Goal: Check status: Check status

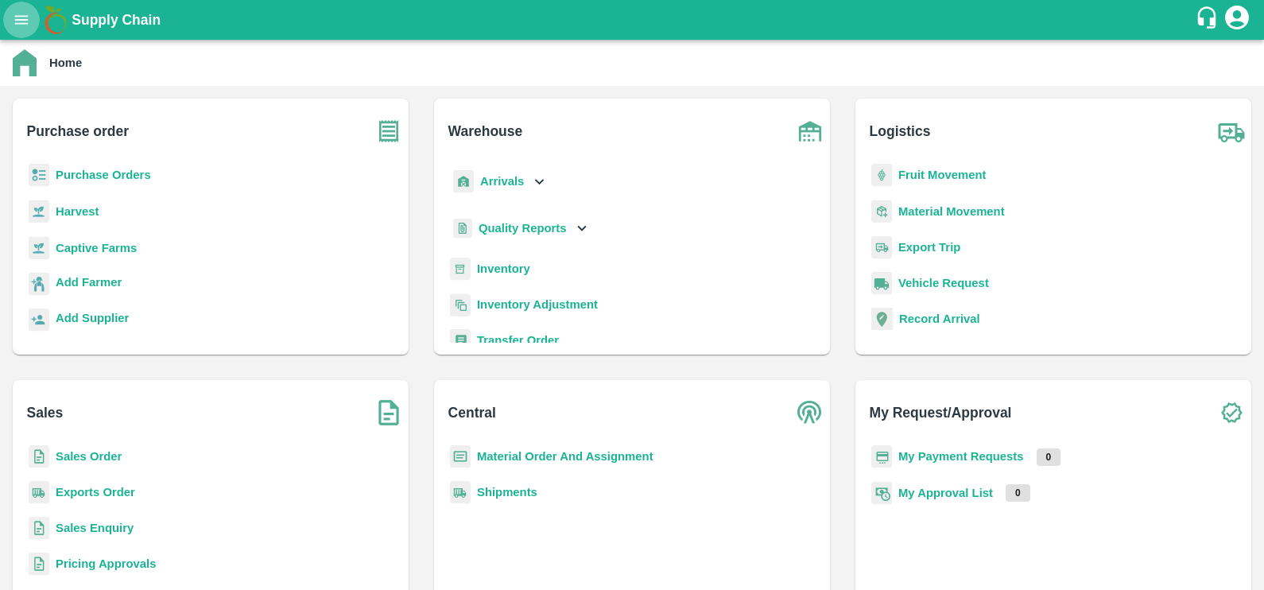
click at [20, 14] on icon "open drawer" at bounding box center [21, 19] width 17 height 17
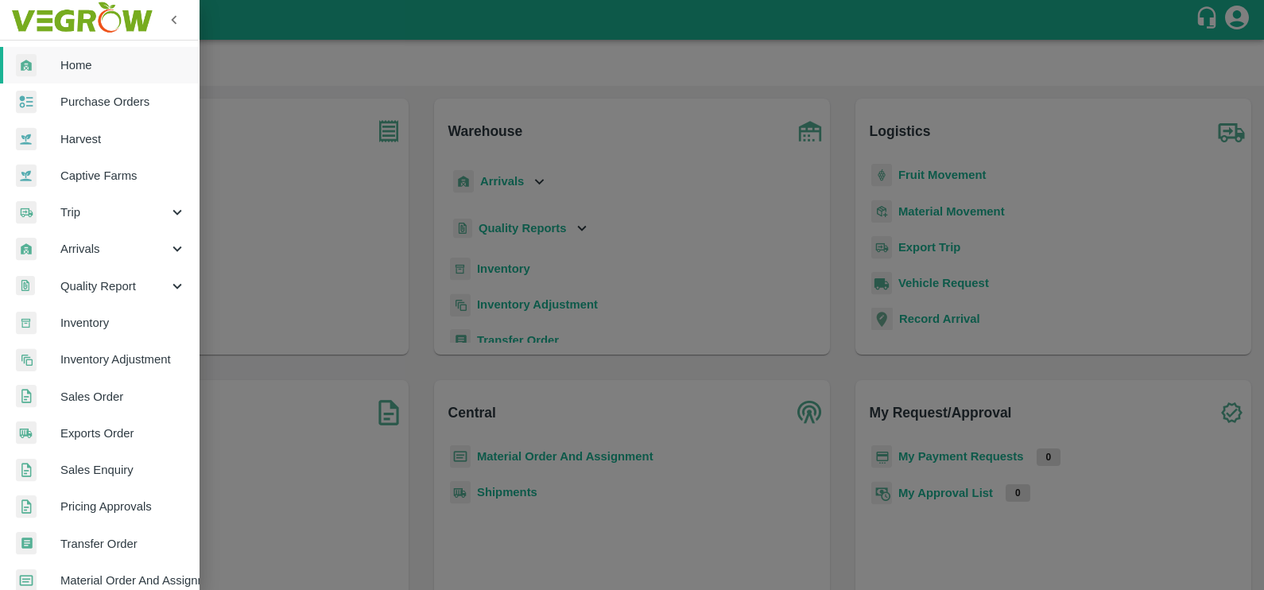
click at [101, 421] on link "Exports Order" at bounding box center [99, 433] width 199 height 37
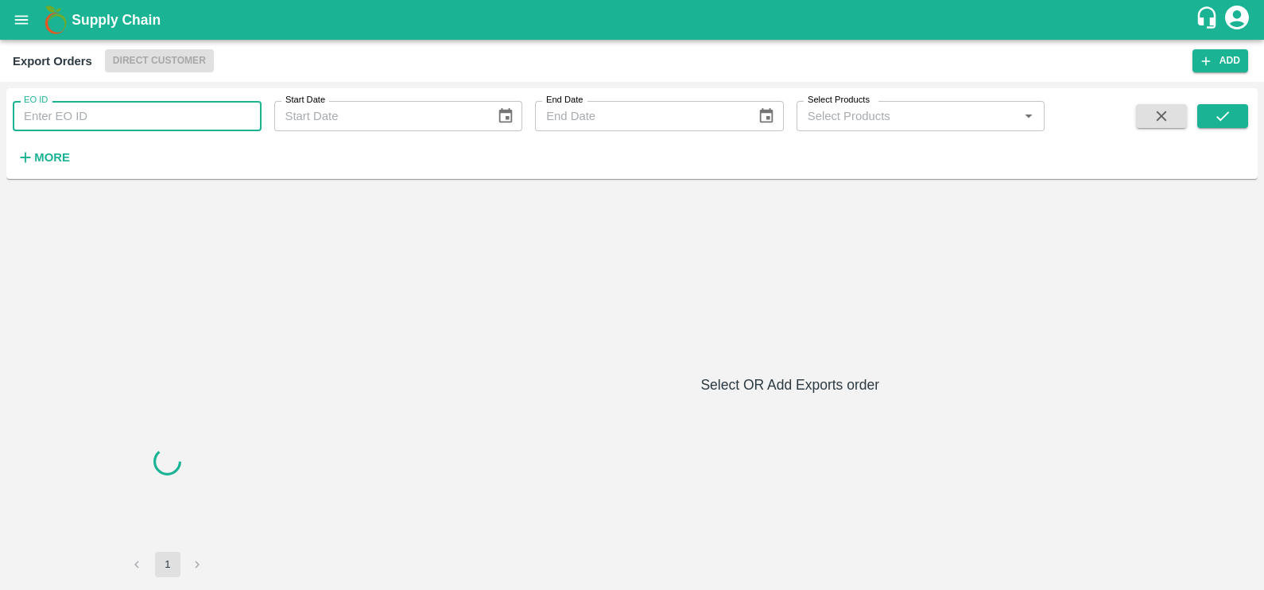
click at [113, 118] on input "EO ID" at bounding box center [137, 116] width 249 height 30
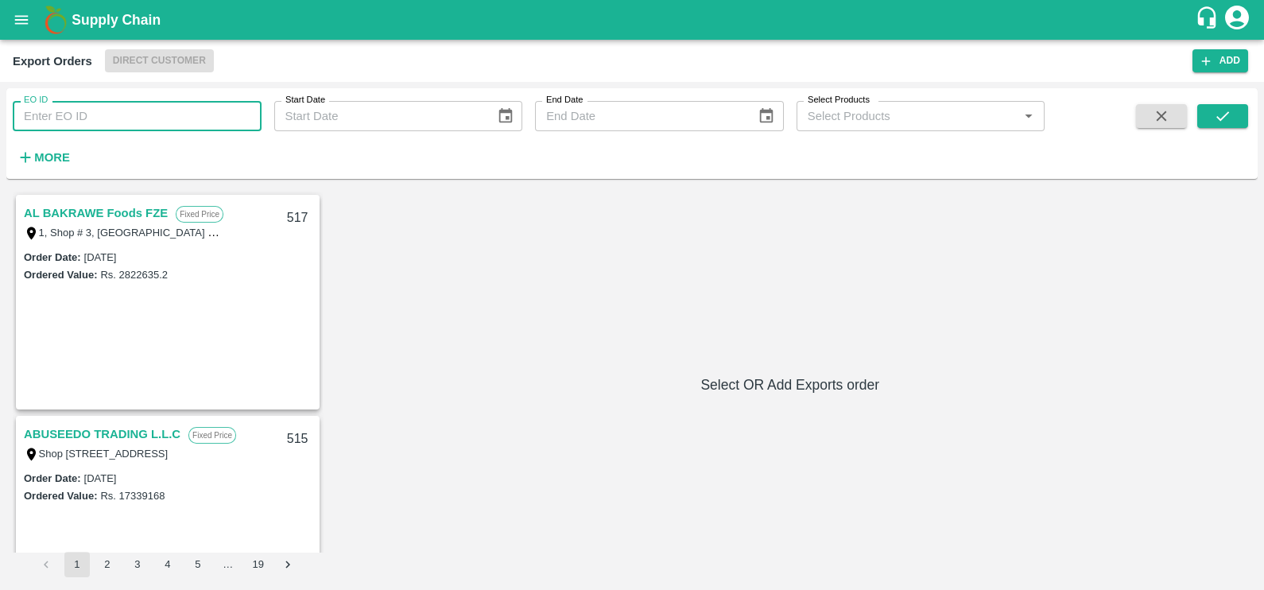
paste input "362"
click at [113, 118] on input "362" at bounding box center [137, 116] width 249 height 30
type input "362"
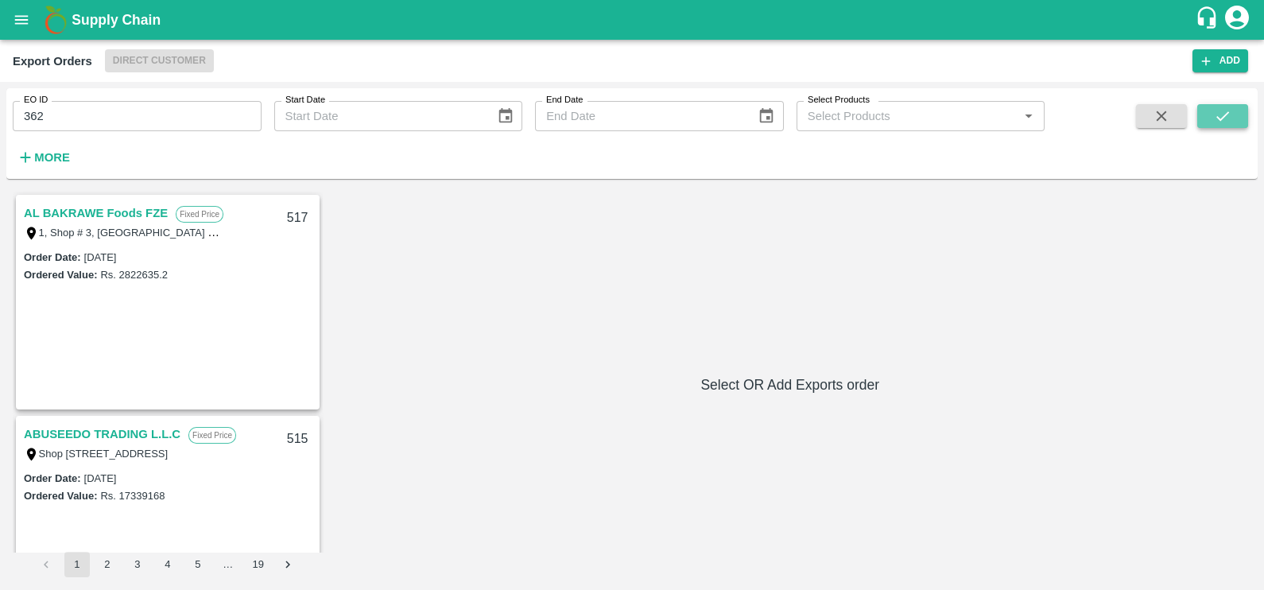
click at [1210, 116] on button "submit" at bounding box center [1223, 116] width 51 height 24
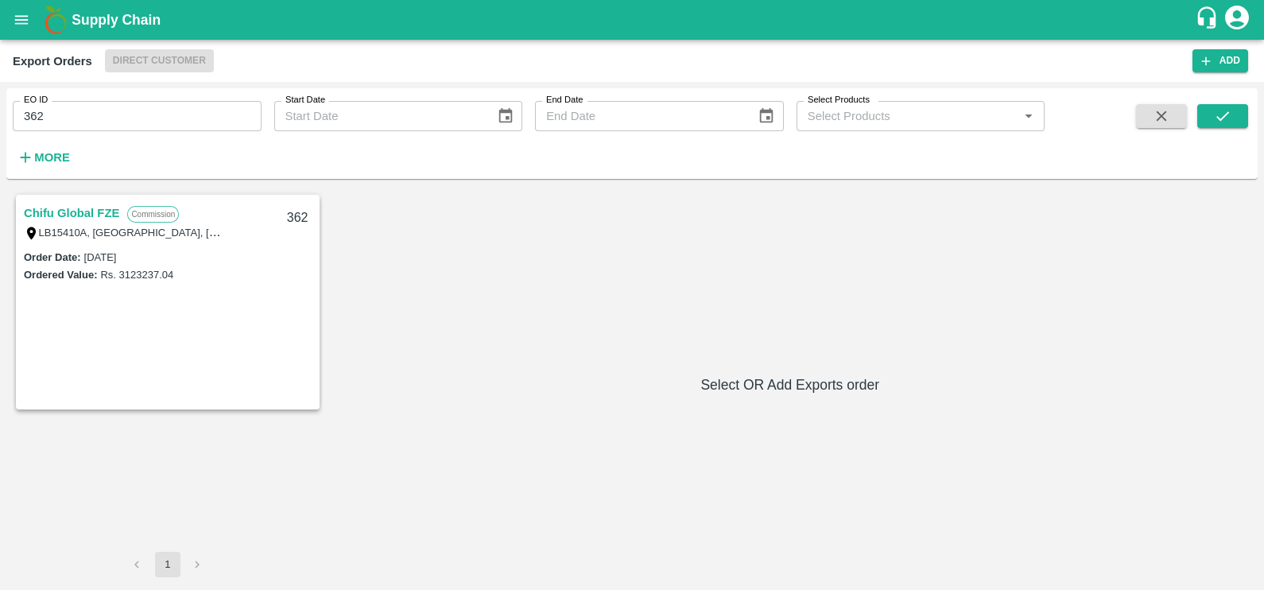
click at [42, 213] on link "Chifu Global FZE" at bounding box center [71, 213] width 95 height 21
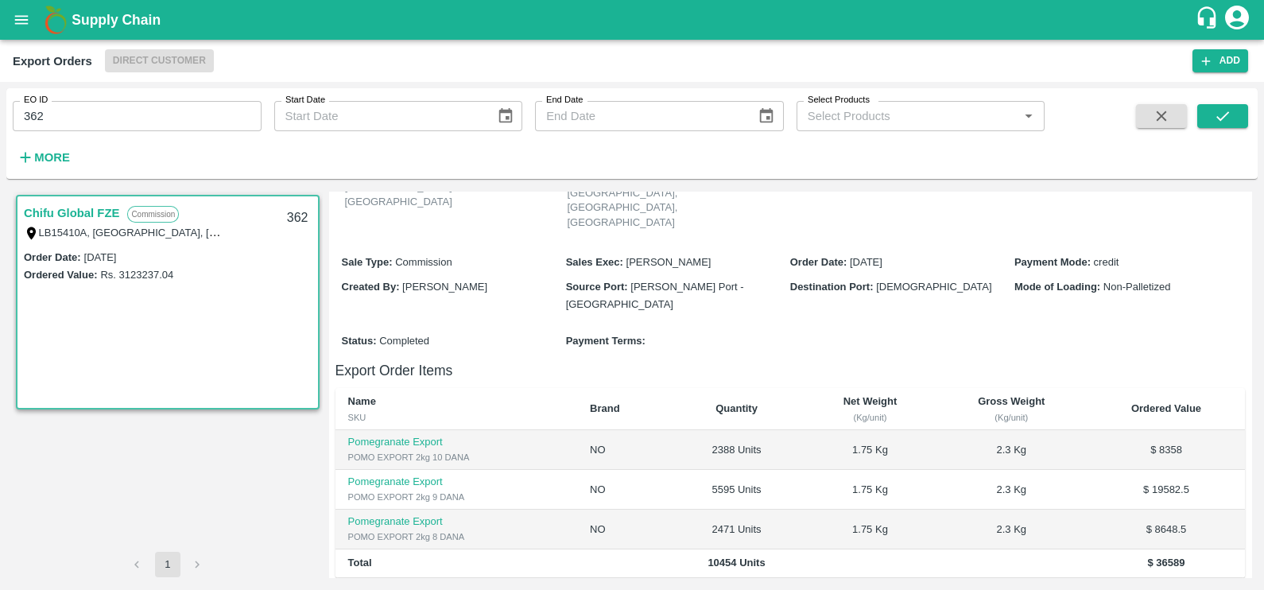
scroll to position [398, 0]
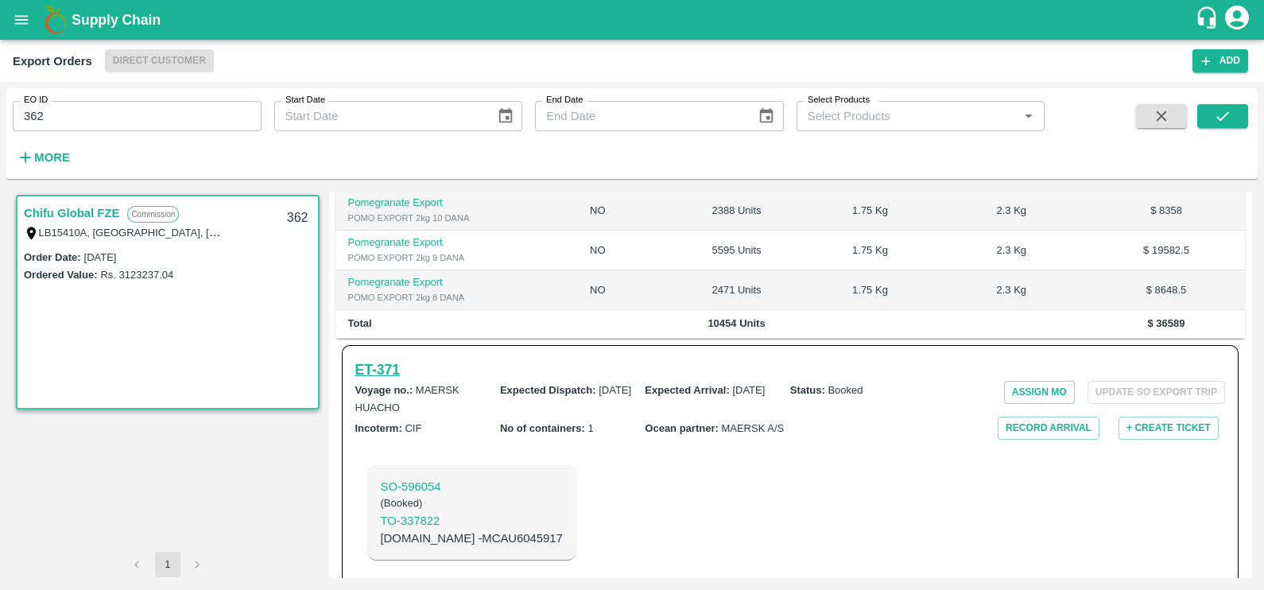
click at [382, 359] on h6 "ET- 371" at bounding box center [377, 370] width 45 height 22
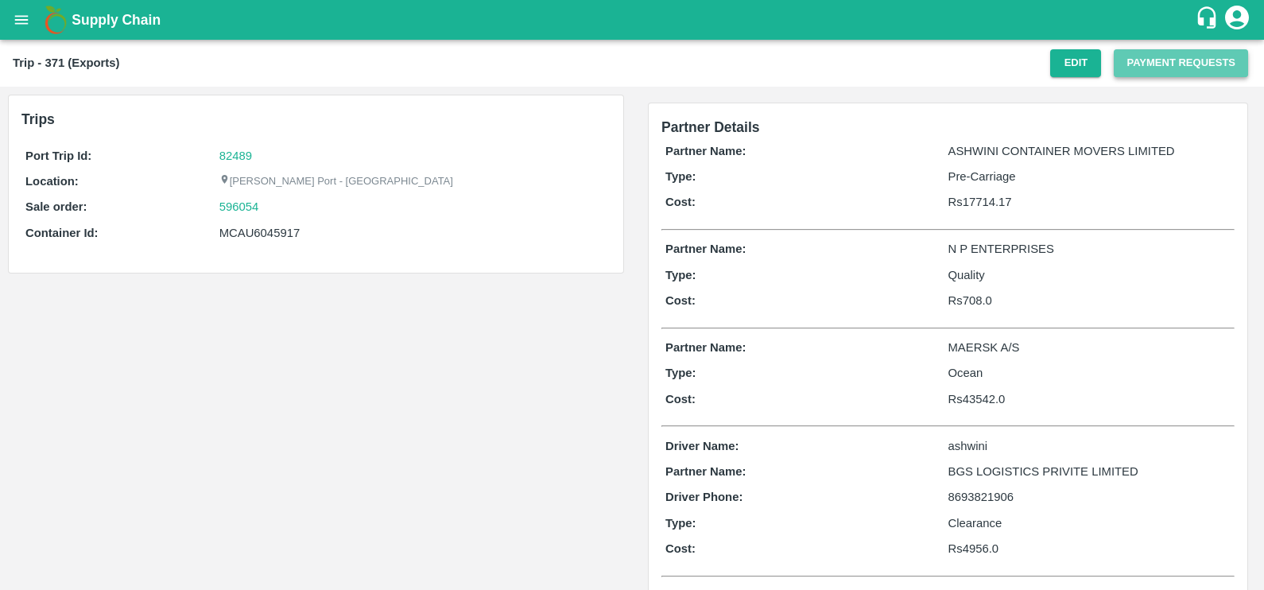
click at [1131, 74] on button "Payment Requests" at bounding box center [1181, 63] width 134 height 28
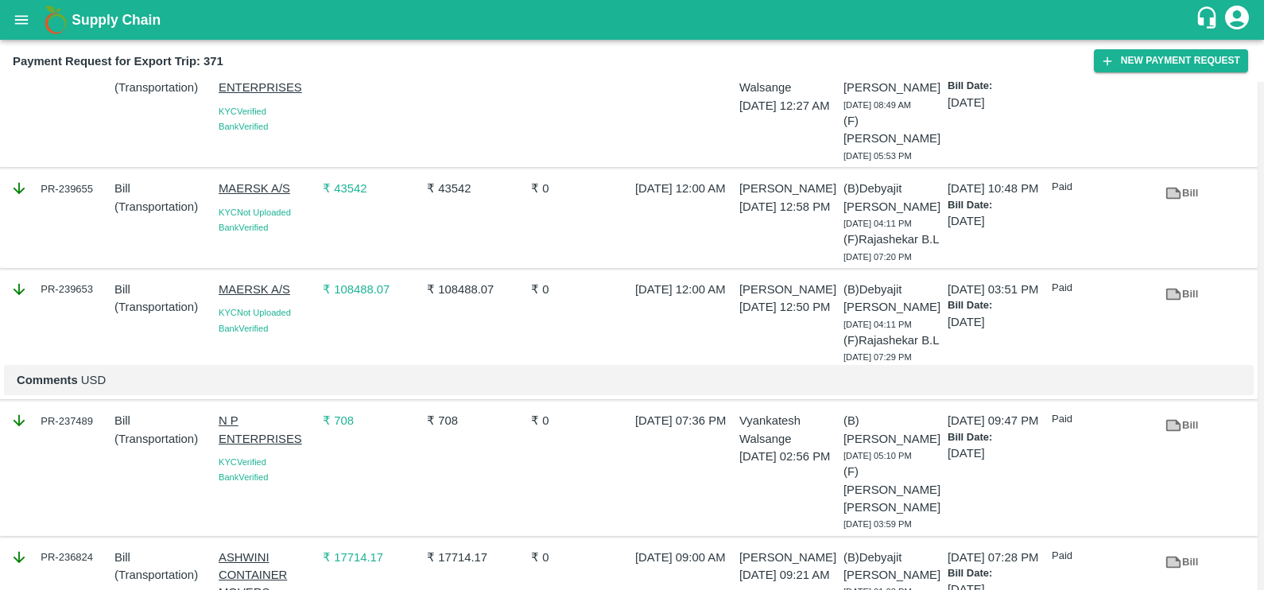
scroll to position [65, 0]
click at [1185, 302] on link "Bill" at bounding box center [1181, 296] width 51 height 28
click at [1175, 294] on icon at bounding box center [1174, 296] width 15 height 12
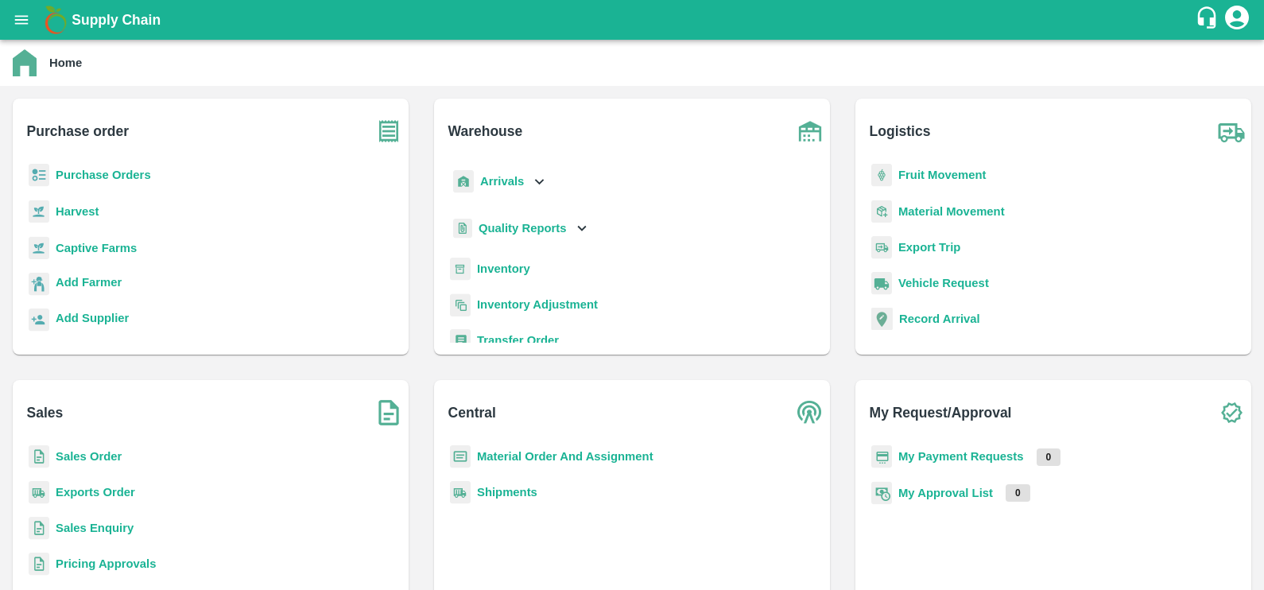
click at [2, 15] on div "Supply Chain" at bounding box center [632, 20] width 1264 height 40
click at [16, 29] on button "open drawer" at bounding box center [21, 20] width 37 height 37
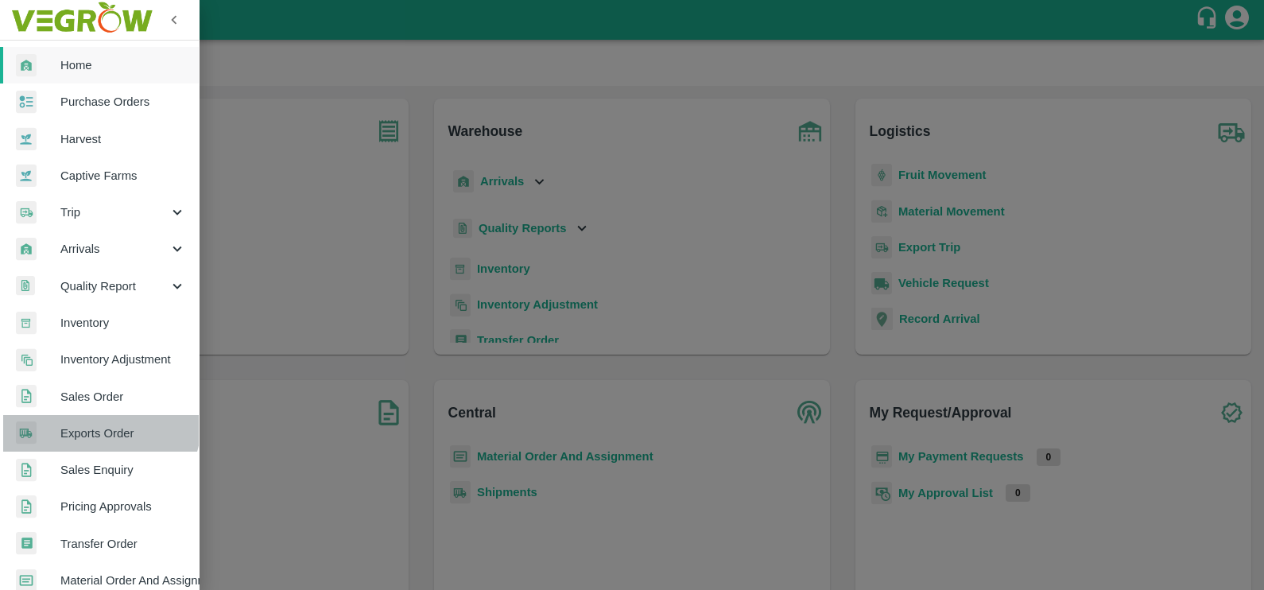
click at [94, 422] on link "Exports Order" at bounding box center [99, 433] width 199 height 37
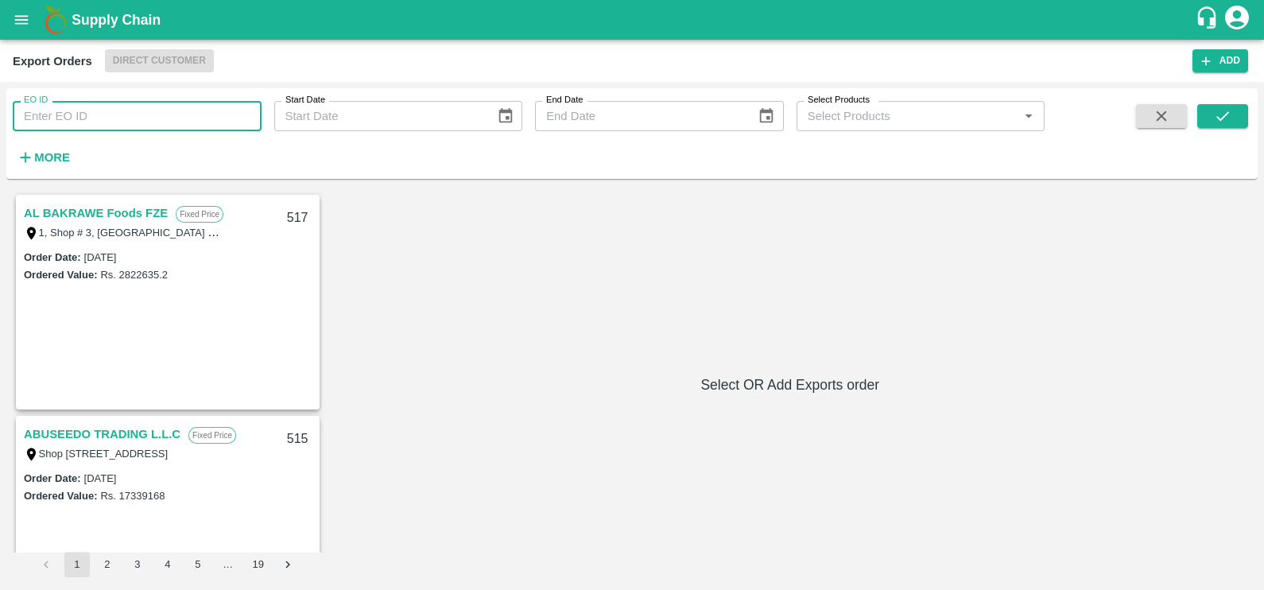
click at [119, 122] on input "EO ID" at bounding box center [137, 116] width 249 height 30
paste input "366"
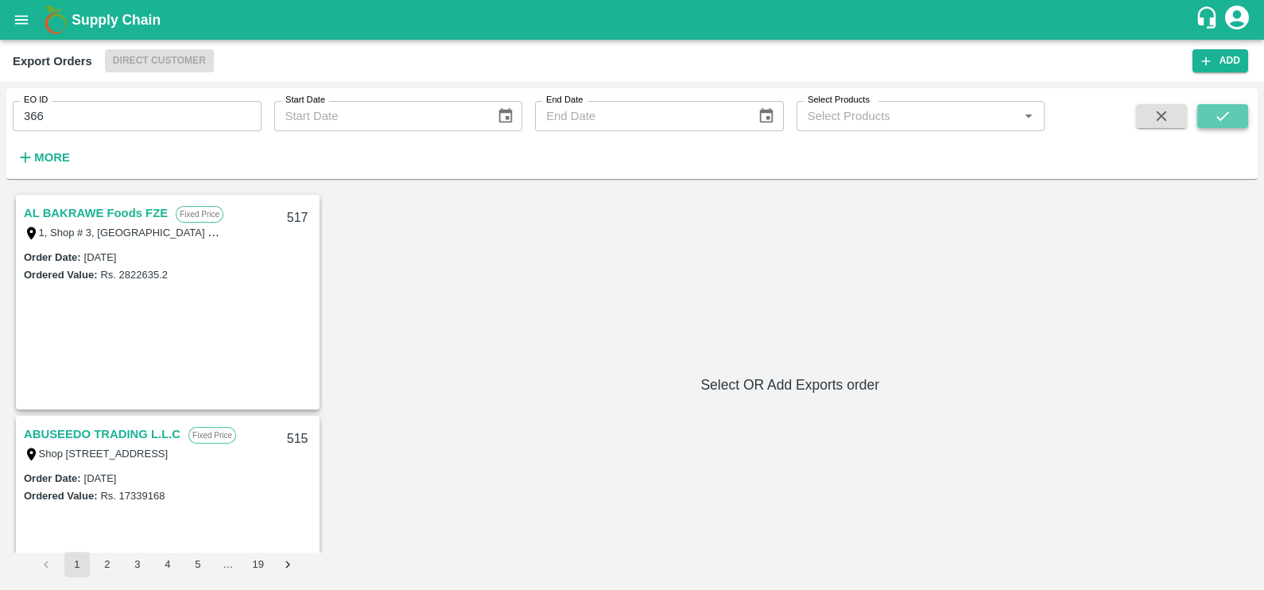
click at [1228, 110] on icon "submit" at bounding box center [1222, 115] width 17 height 17
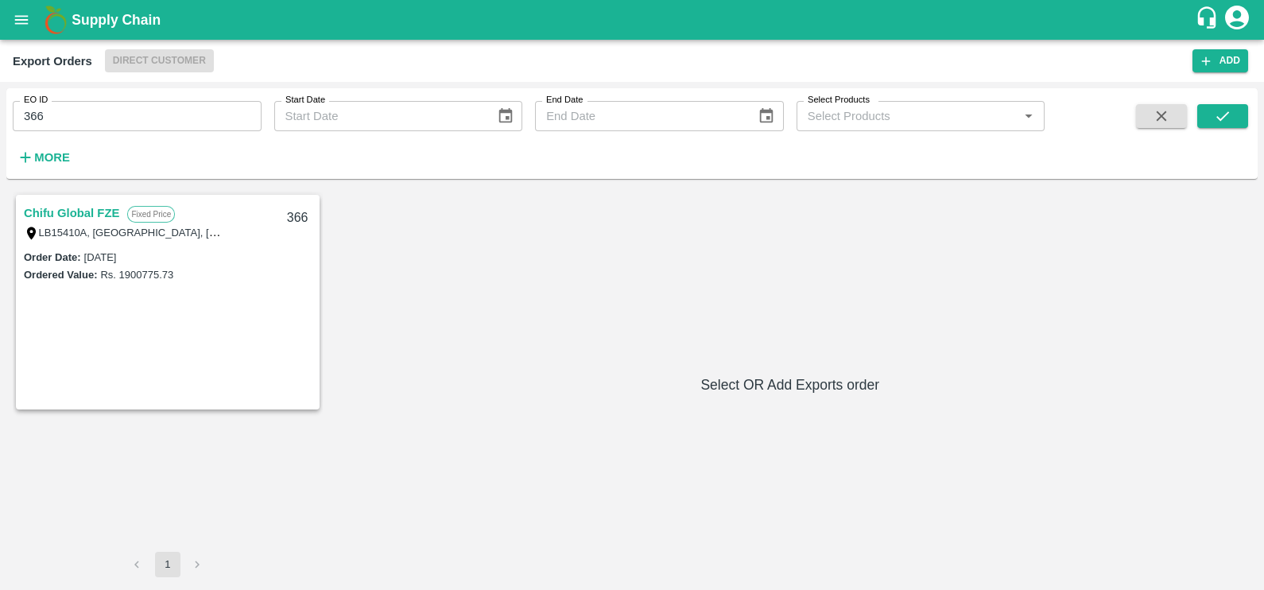
click at [68, 215] on link "Chifu Global FZE" at bounding box center [71, 213] width 95 height 21
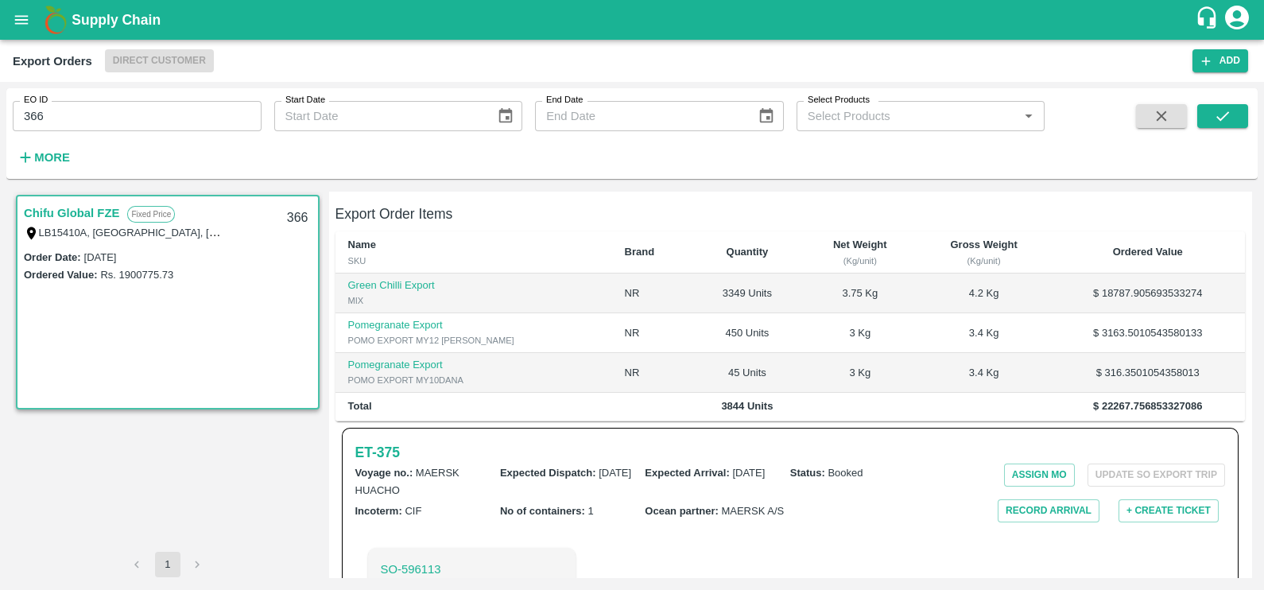
scroll to position [398, 0]
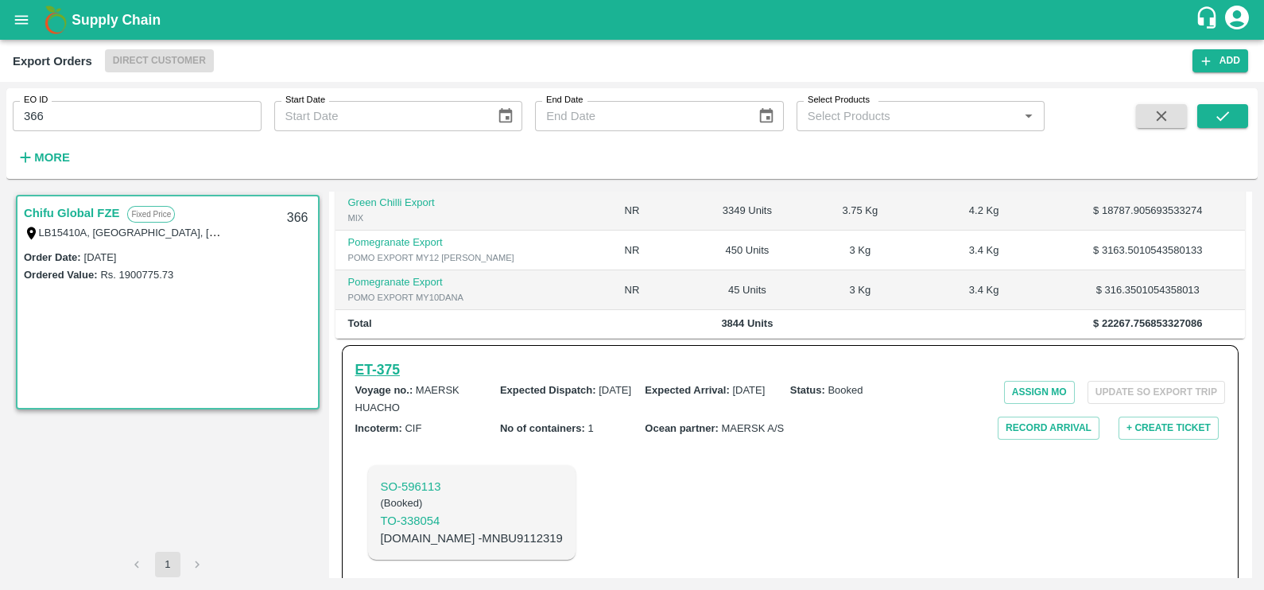
click at [384, 359] on h6 "ET- 375" at bounding box center [377, 370] width 45 height 22
click at [146, 115] on input "366" at bounding box center [137, 116] width 249 height 30
paste input "text"
click at [1210, 110] on button "submit" at bounding box center [1223, 116] width 51 height 24
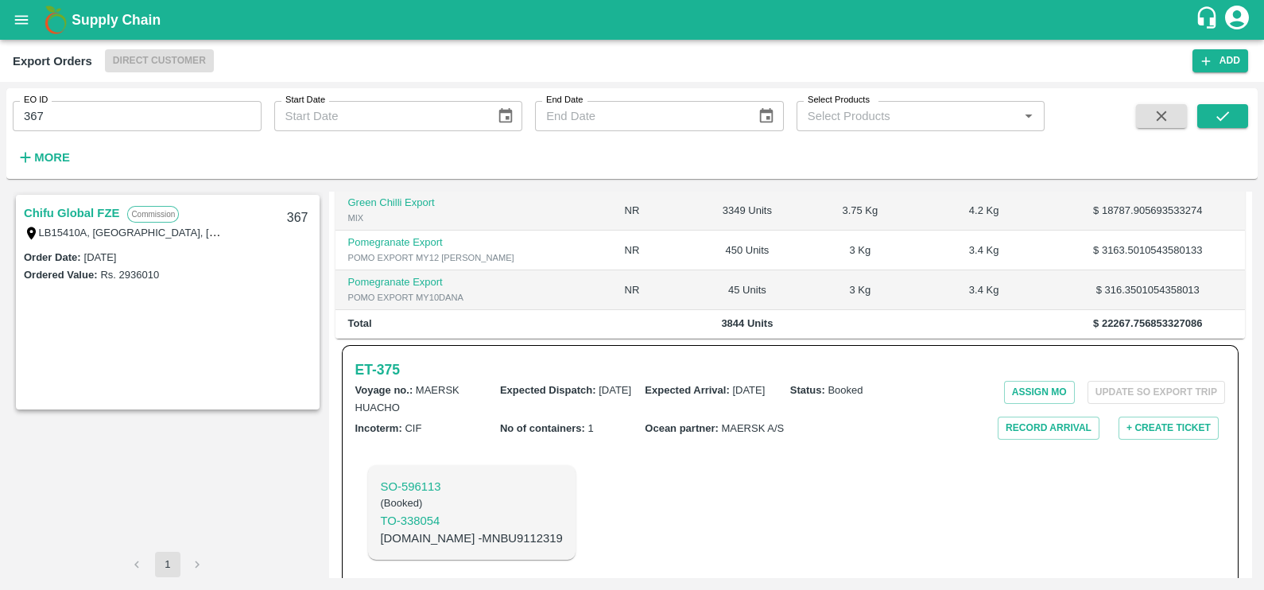
click at [67, 209] on link "Chifu Global FZE" at bounding box center [71, 213] width 95 height 21
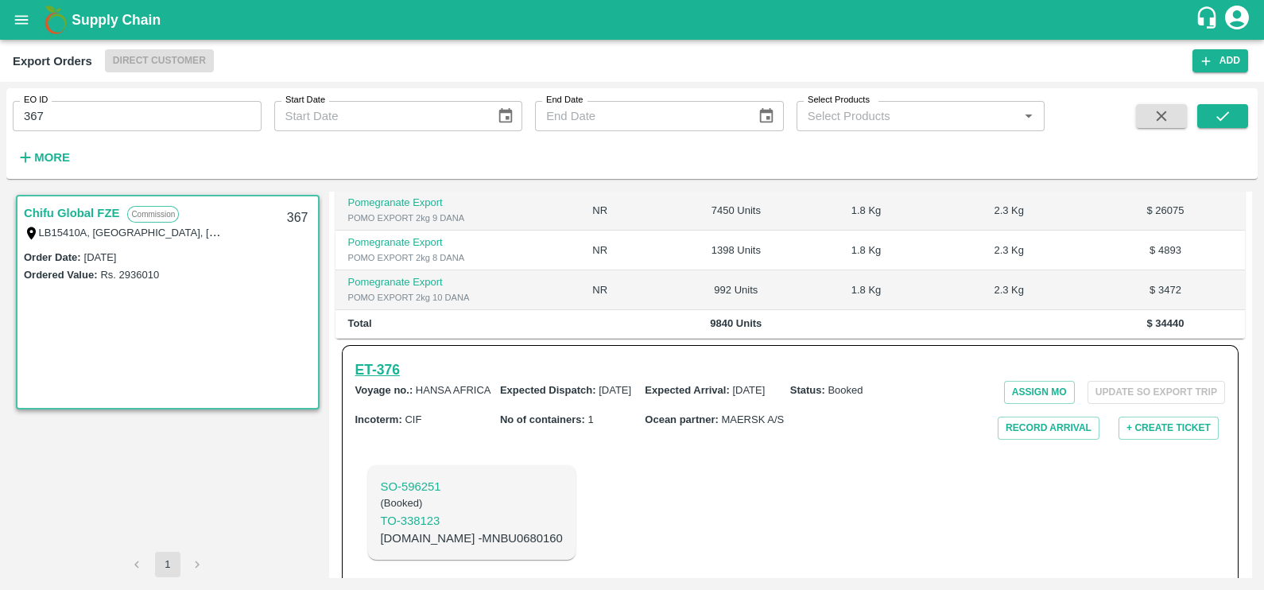
click at [378, 359] on h6 "ET- 376" at bounding box center [377, 370] width 45 height 22
click at [181, 108] on input "367" at bounding box center [137, 116] width 249 height 30
paste input "text"
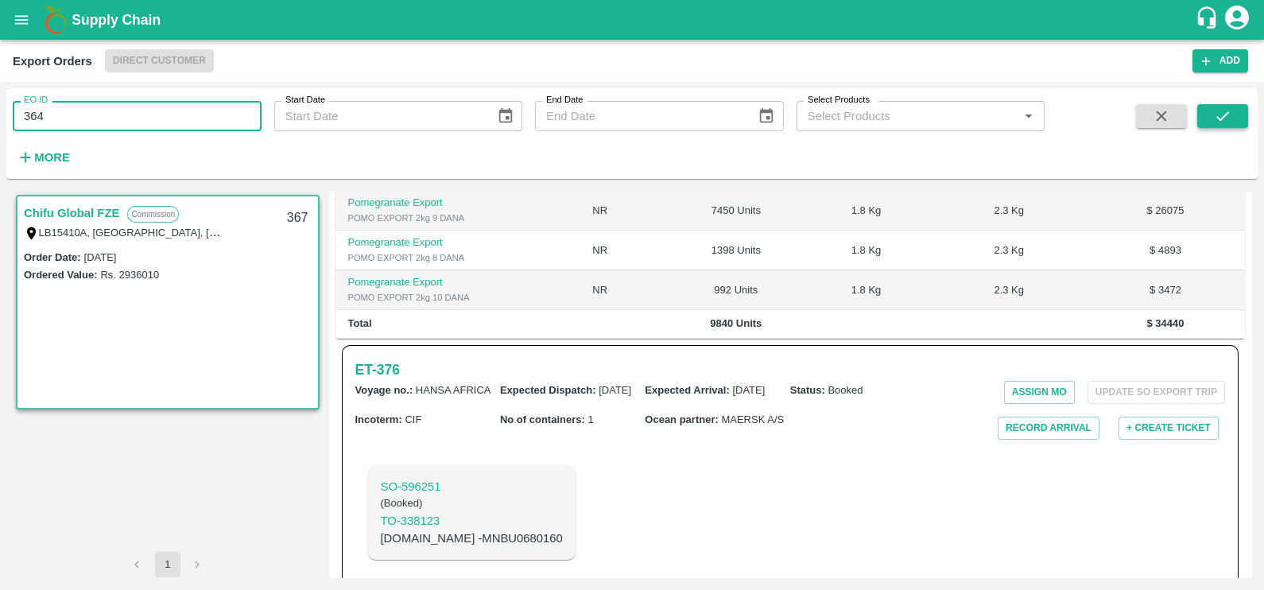
type input "364"
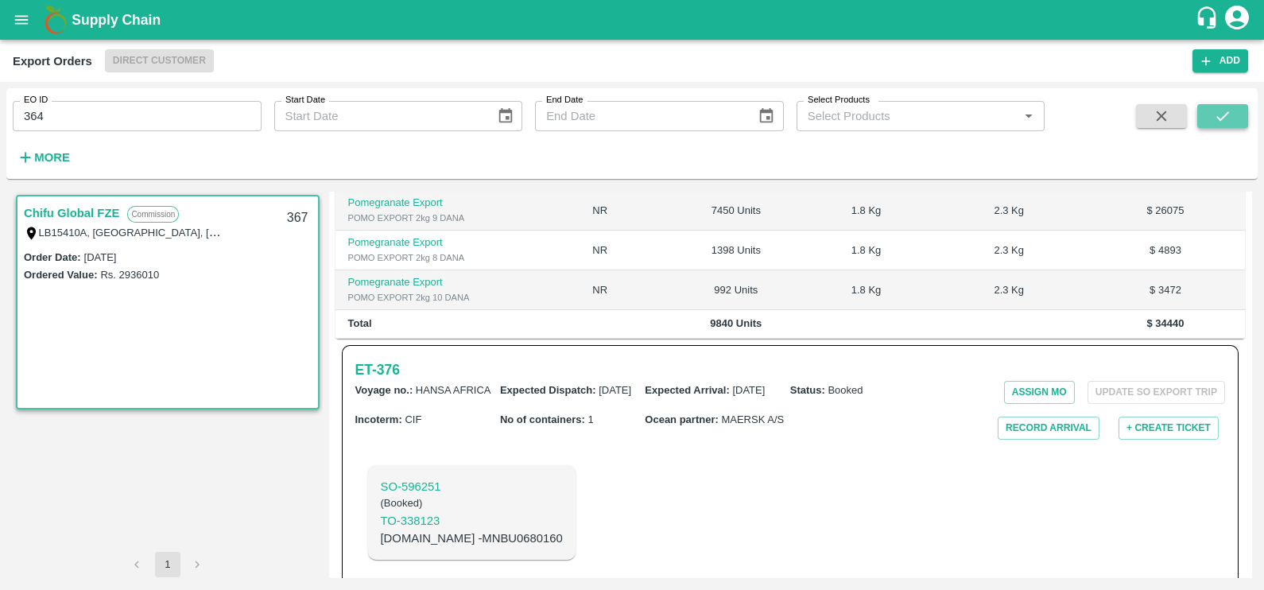
click at [1213, 119] on button "submit" at bounding box center [1223, 116] width 51 height 24
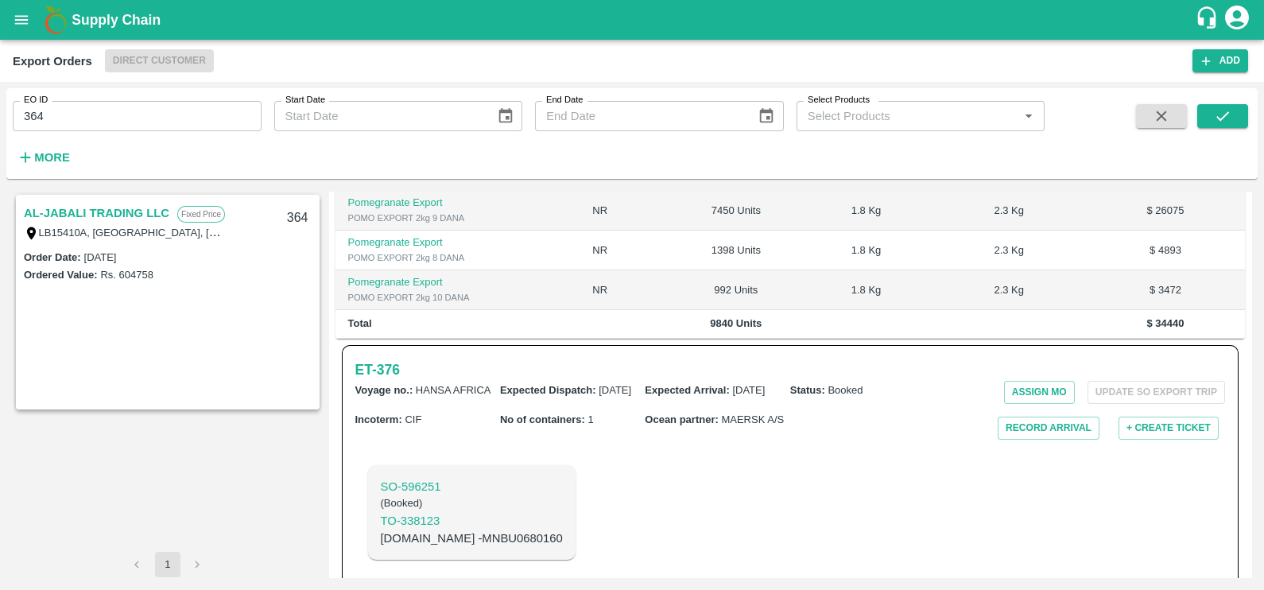
click at [58, 215] on link "AL-JABALI TRADING LLC" at bounding box center [97, 213] width 146 height 21
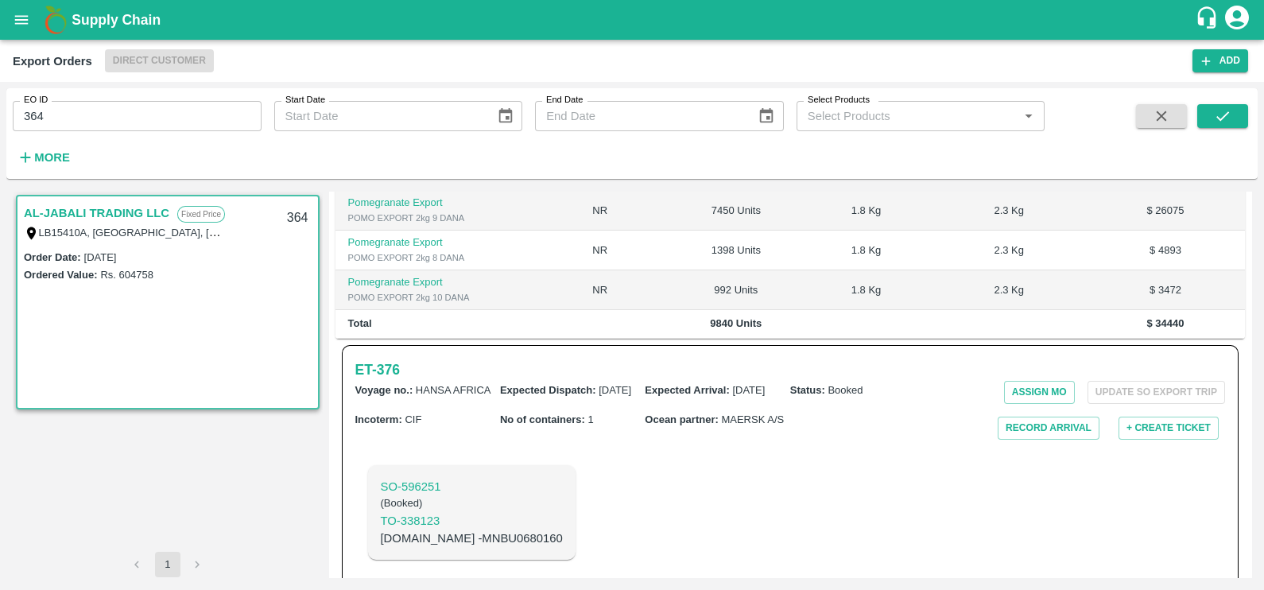
scroll to position [305, 0]
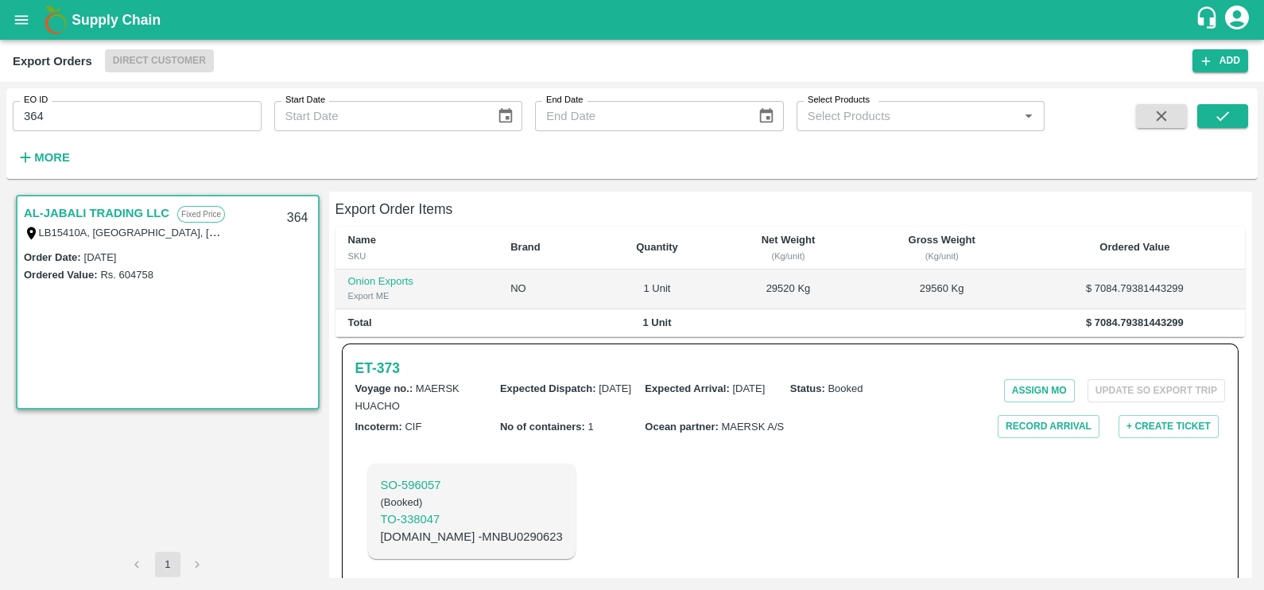
click at [56, 209] on link "AL-JABALI TRADING LLC" at bounding box center [97, 213] width 146 height 21
click at [383, 358] on h6 "ET- 373" at bounding box center [377, 369] width 45 height 22
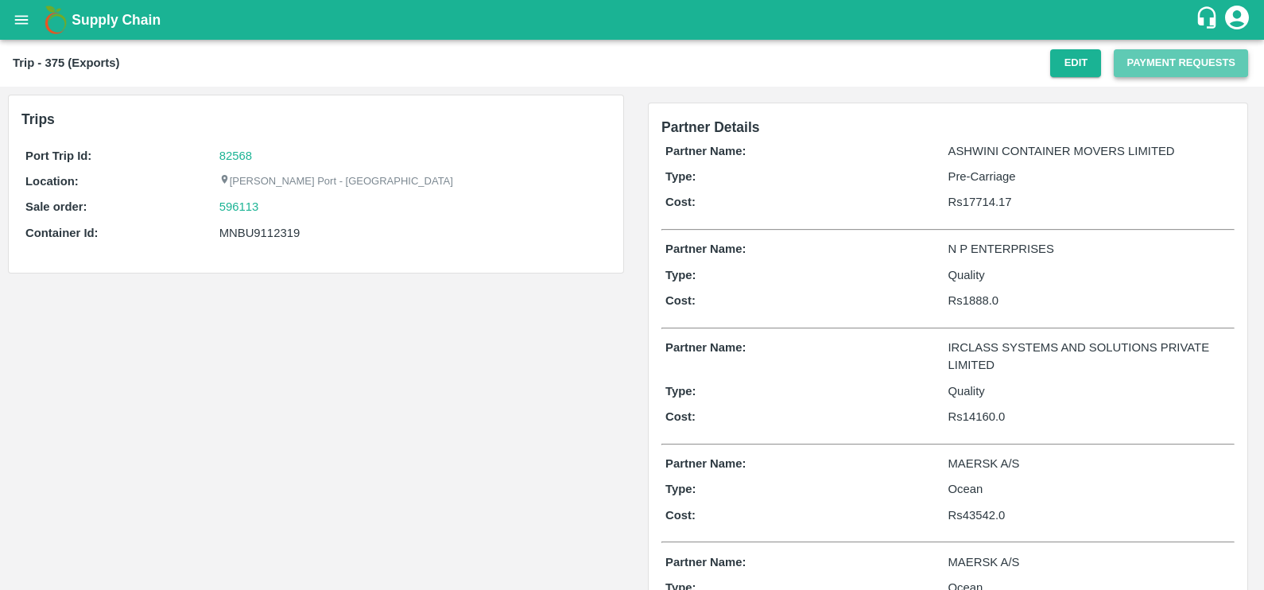
click at [1133, 70] on button "Payment Requests" at bounding box center [1181, 63] width 134 height 28
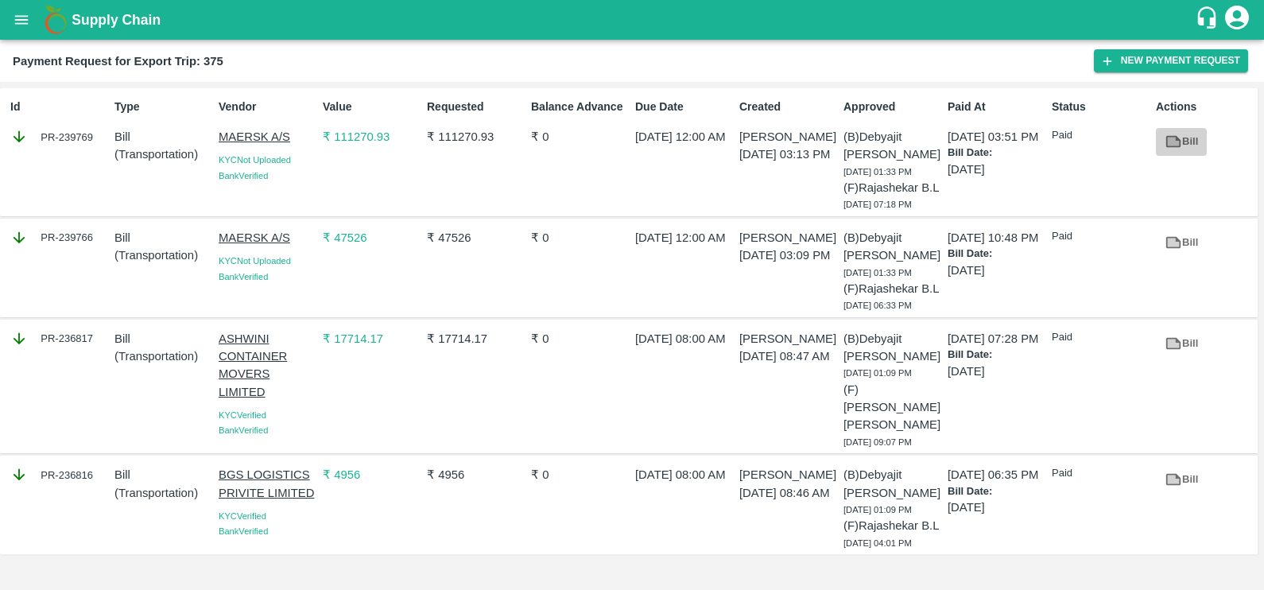
click at [1180, 142] on icon at bounding box center [1174, 142] width 15 height 12
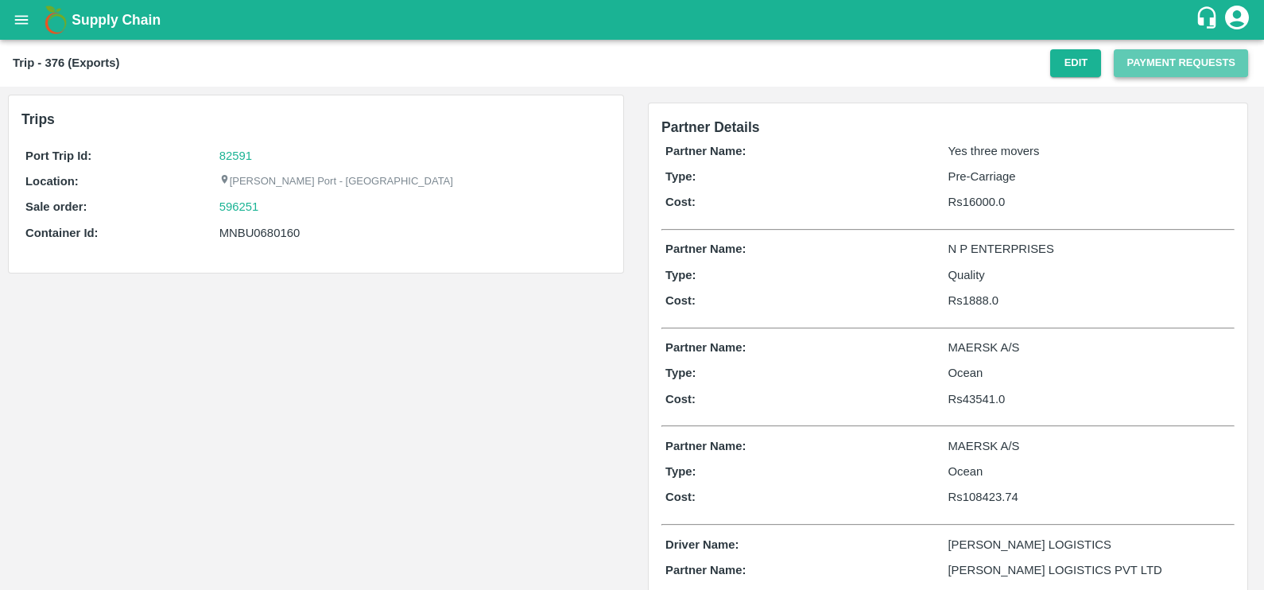
click at [1167, 63] on button "Payment Requests" at bounding box center [1181, 63] width 134 height 28
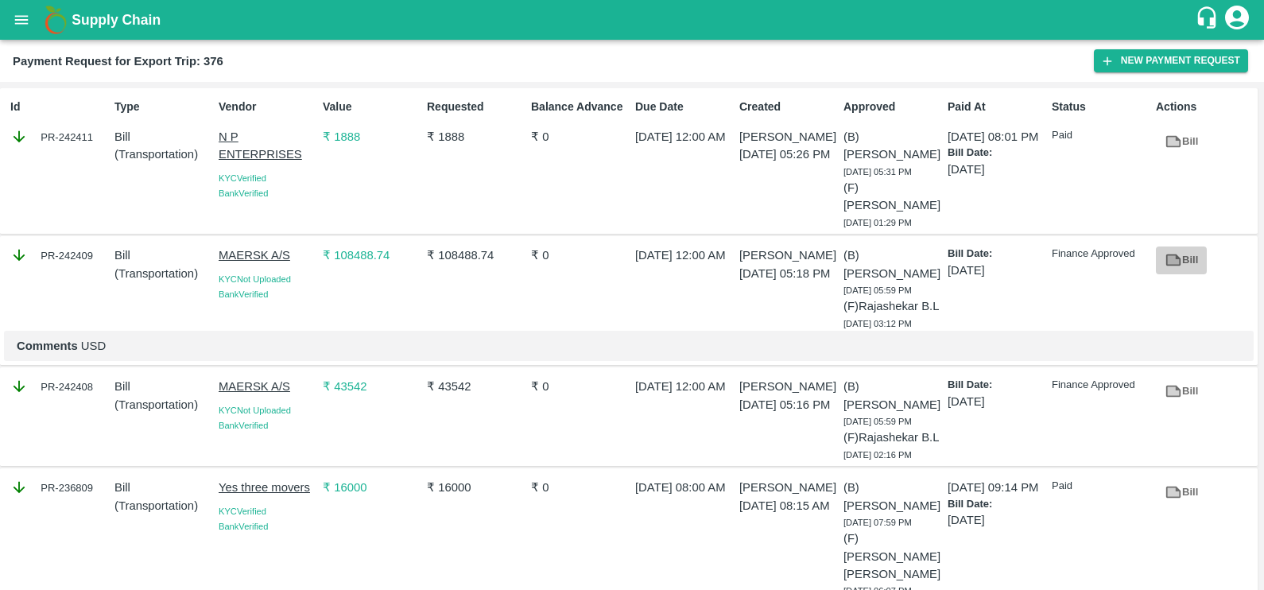
click at [1182, 259] on link "Bill" at bounding box center [1181, 261] width 51 height 28
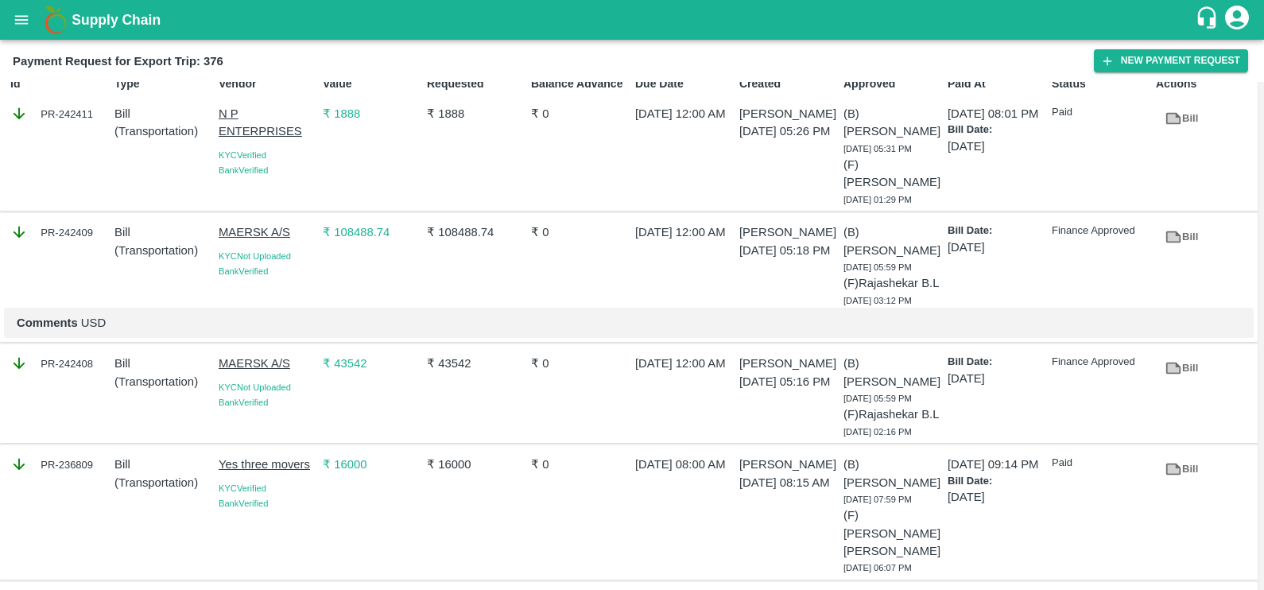
scroll to position [64, 0]
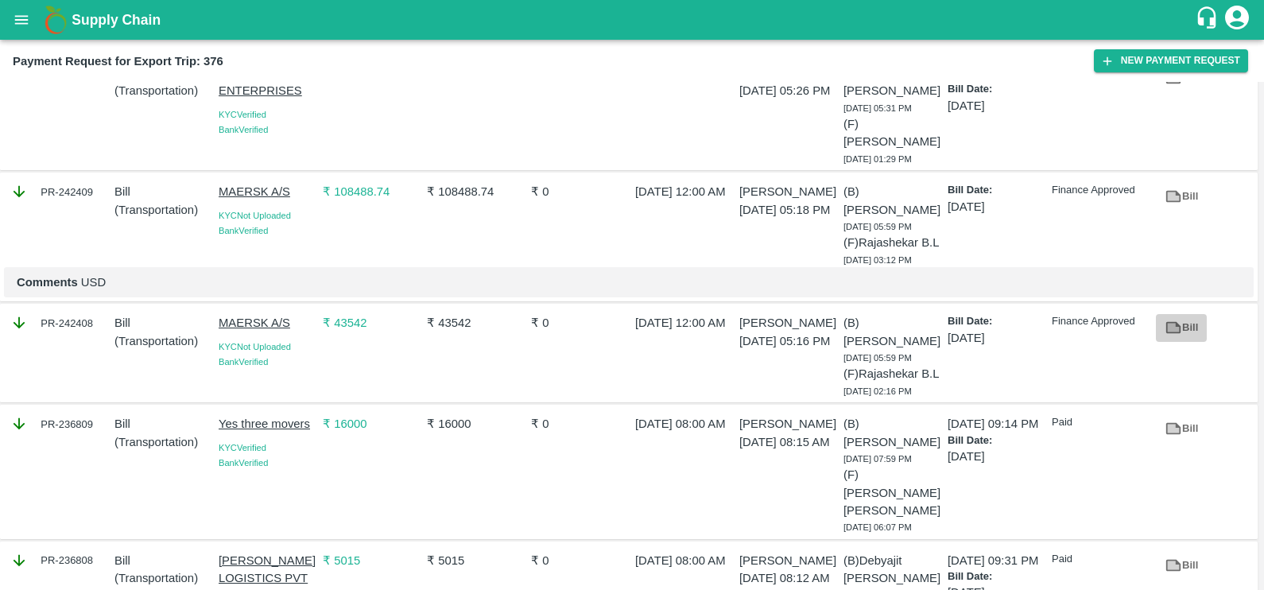
click at [1179, 342] on link "Bill" at bounding box center [1181, 328] width 51 height 28
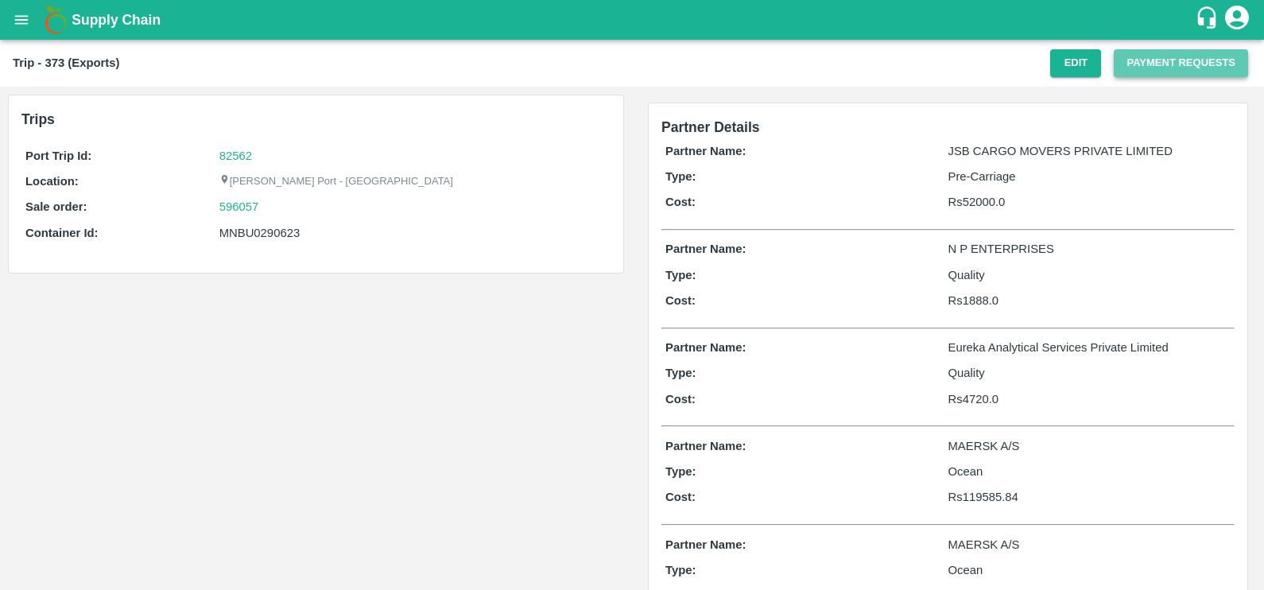
click at [1142, 69] on button "Payment Requests" at bounding box center [1181, 63] width 134 height 28
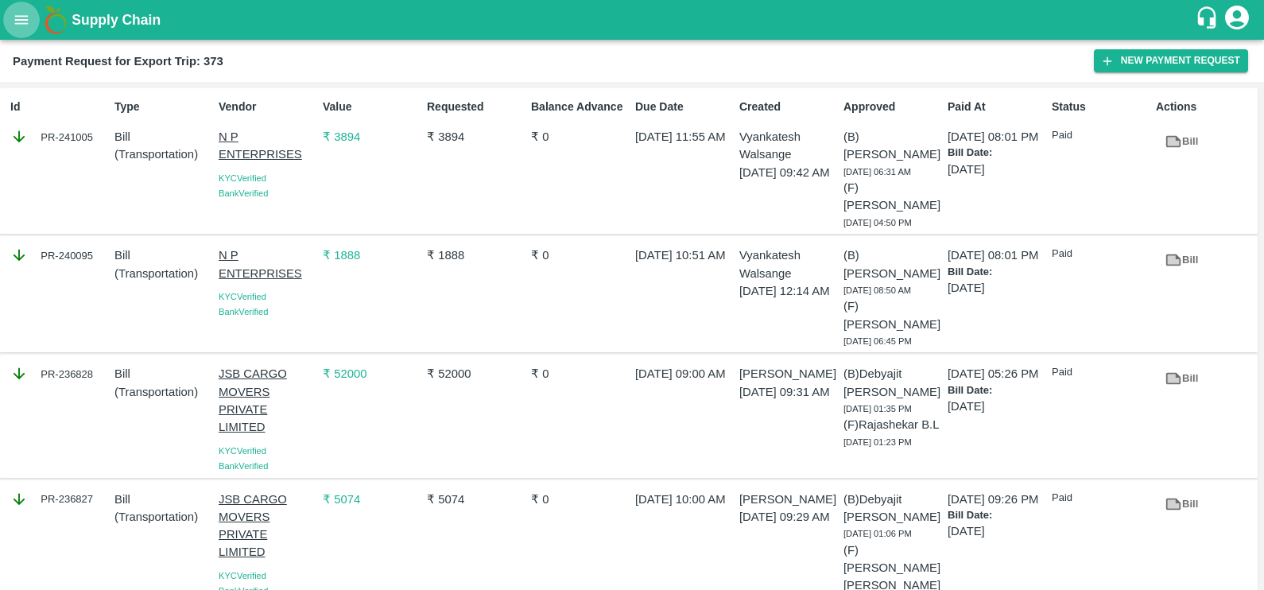
click at [17, 24] on icon "open drawer" at bounding box center [22, 19] width 14 height 9
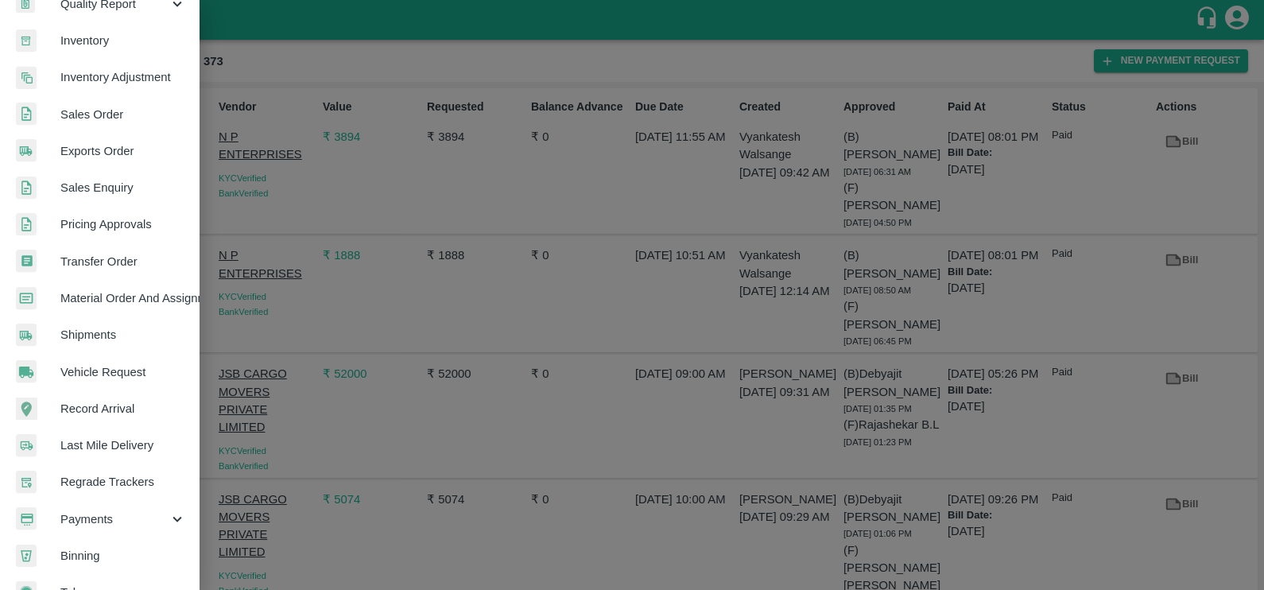
scroll to position [314, 0]
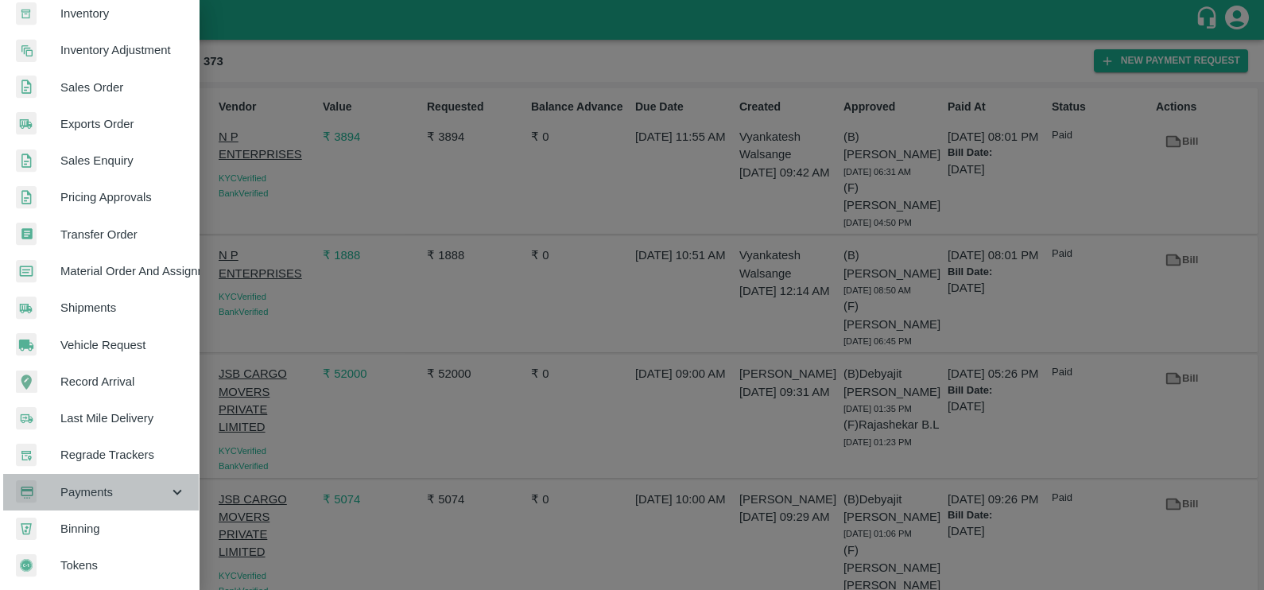
click at [138, 483] on span "Payments" at bounding box center [114, 491] width 108 height 17
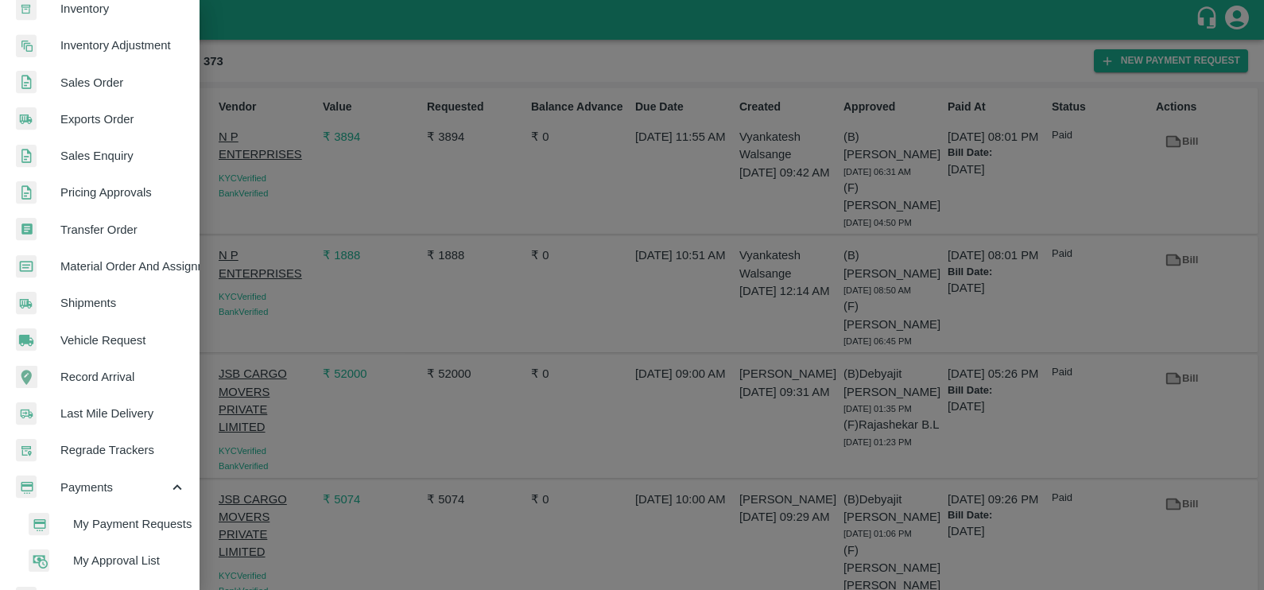
click at [138, 526] on span "My Payment Requests" at bounding box center [129, 523] width 113 height 17
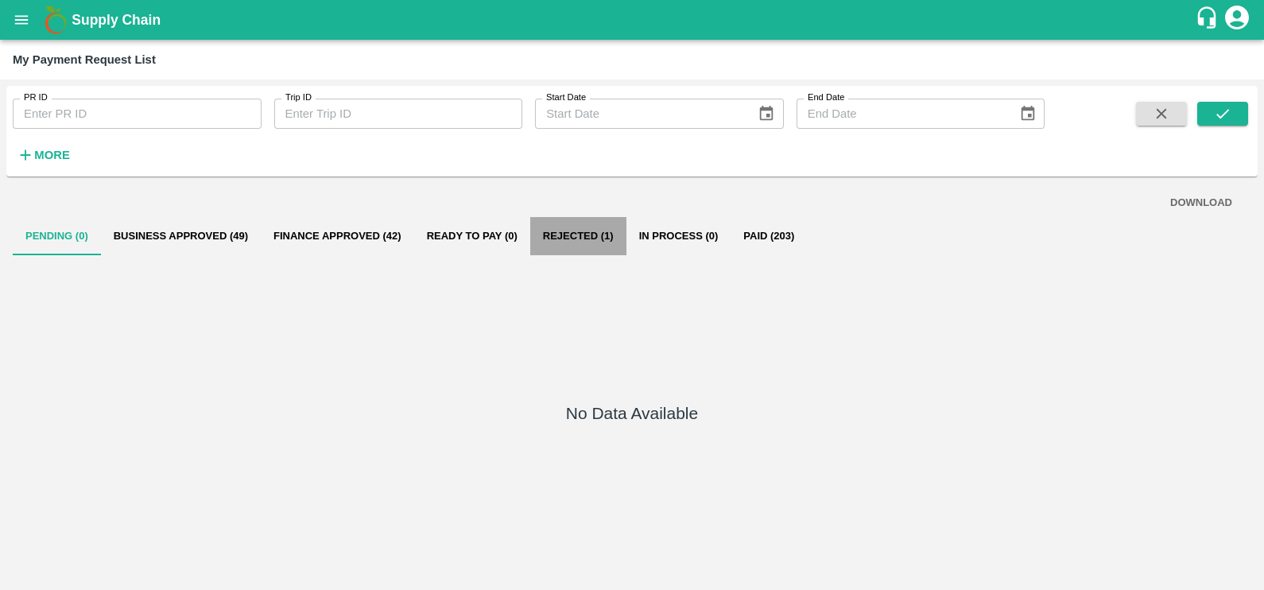
click at [594, 229] on button "Rejected (1)" at bounding box center [578, 236] width 96 height 38
